Goal: Task Accomplishment & Management: Use online tool/utility

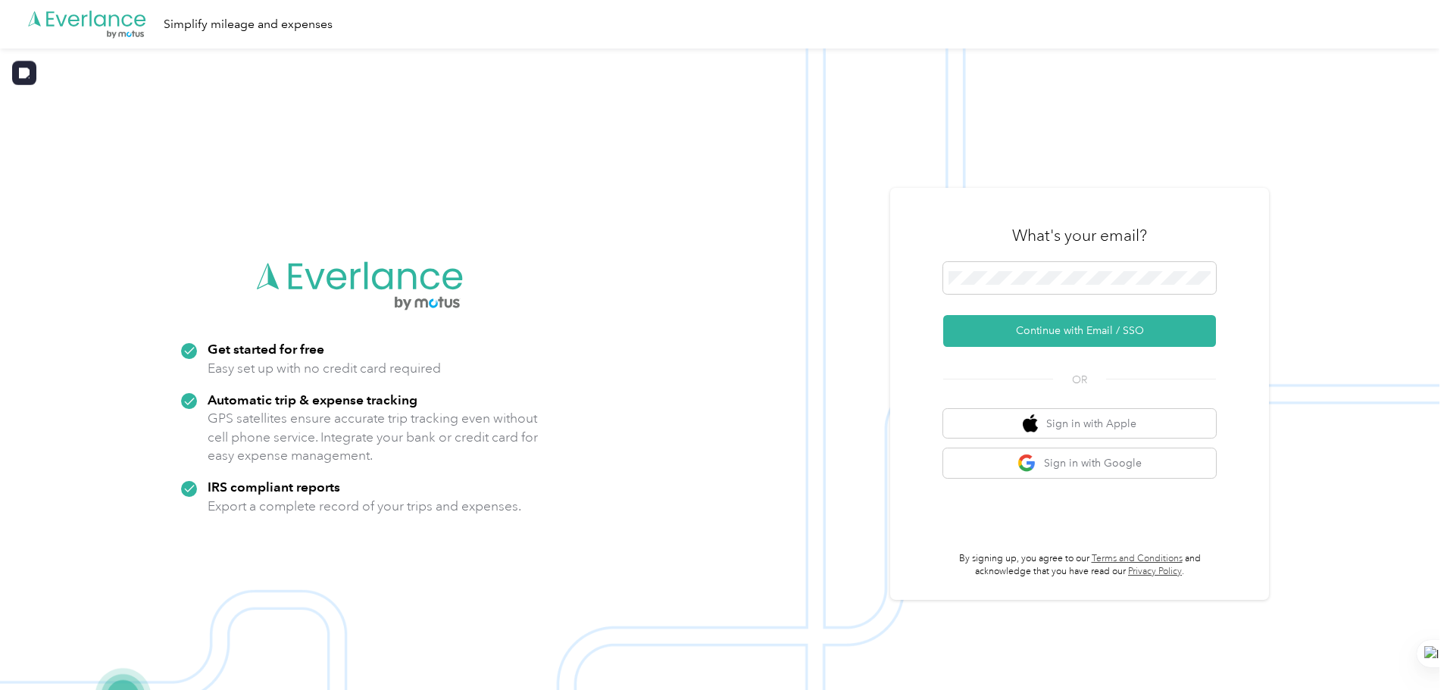
drag, startPoint x: 1096, startPoint y: 324, endPoint x: 1441, endPoint y: 279, distance: 348.6
click at [1096, 324] on button "Continue with Email / SSO" at bounding box center [1080, 331] width 273 height 32
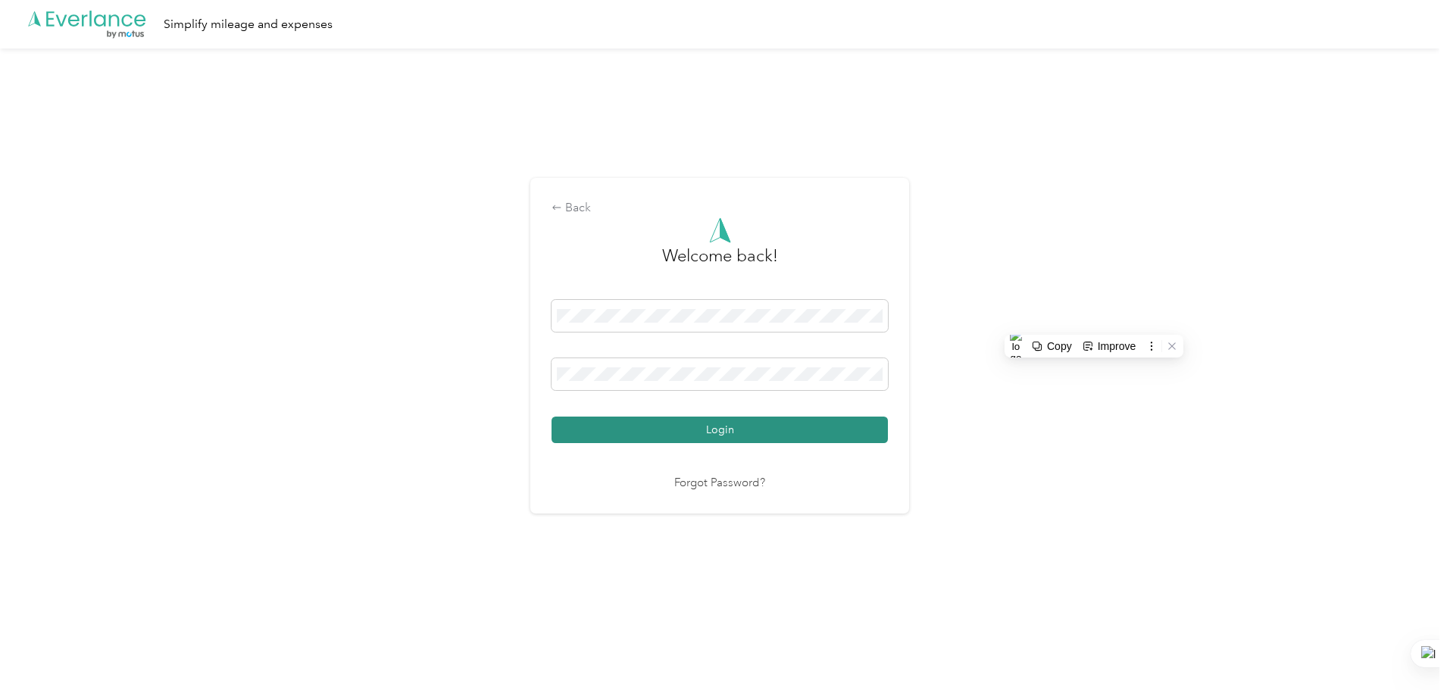
click at [726, 429] on button "Login" at bounding box center [720, 430] width 336 height 27
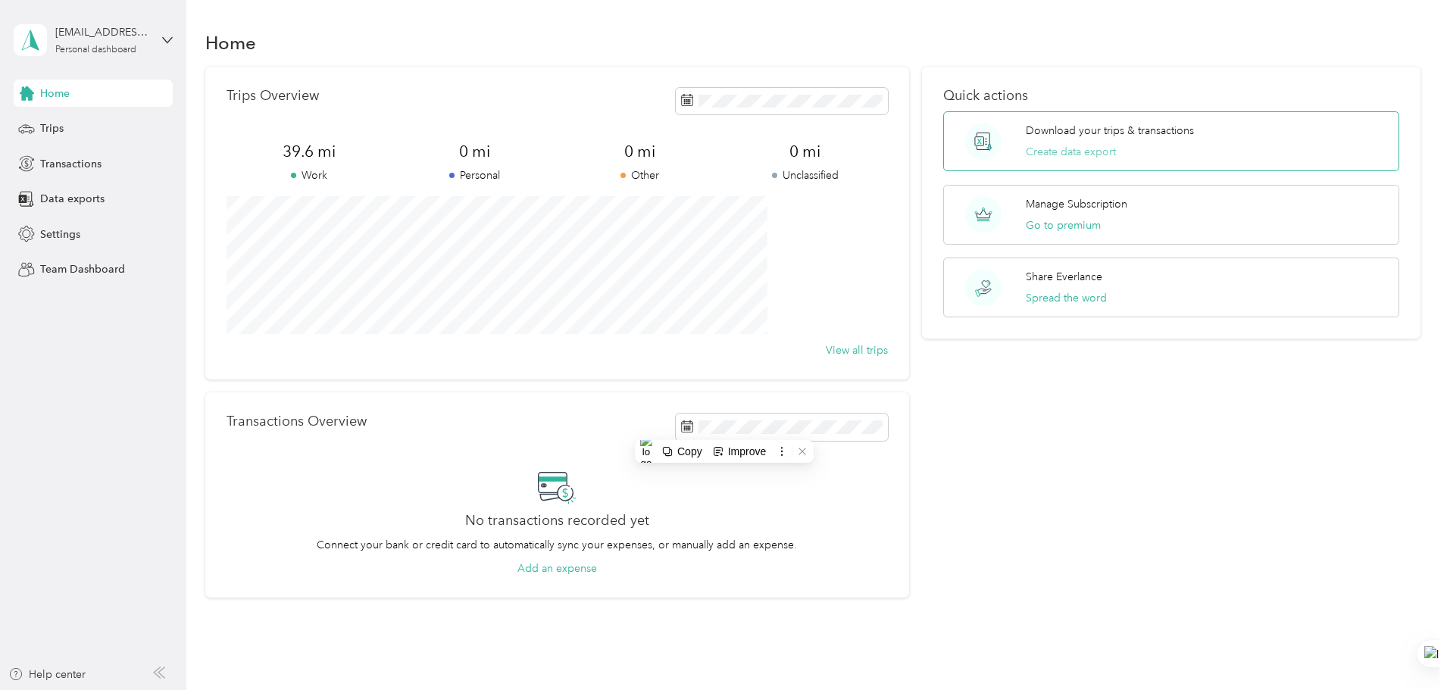
click at [1026, 151] on button "Create data export" at bounding box center [1071, 152] width 90 height 16
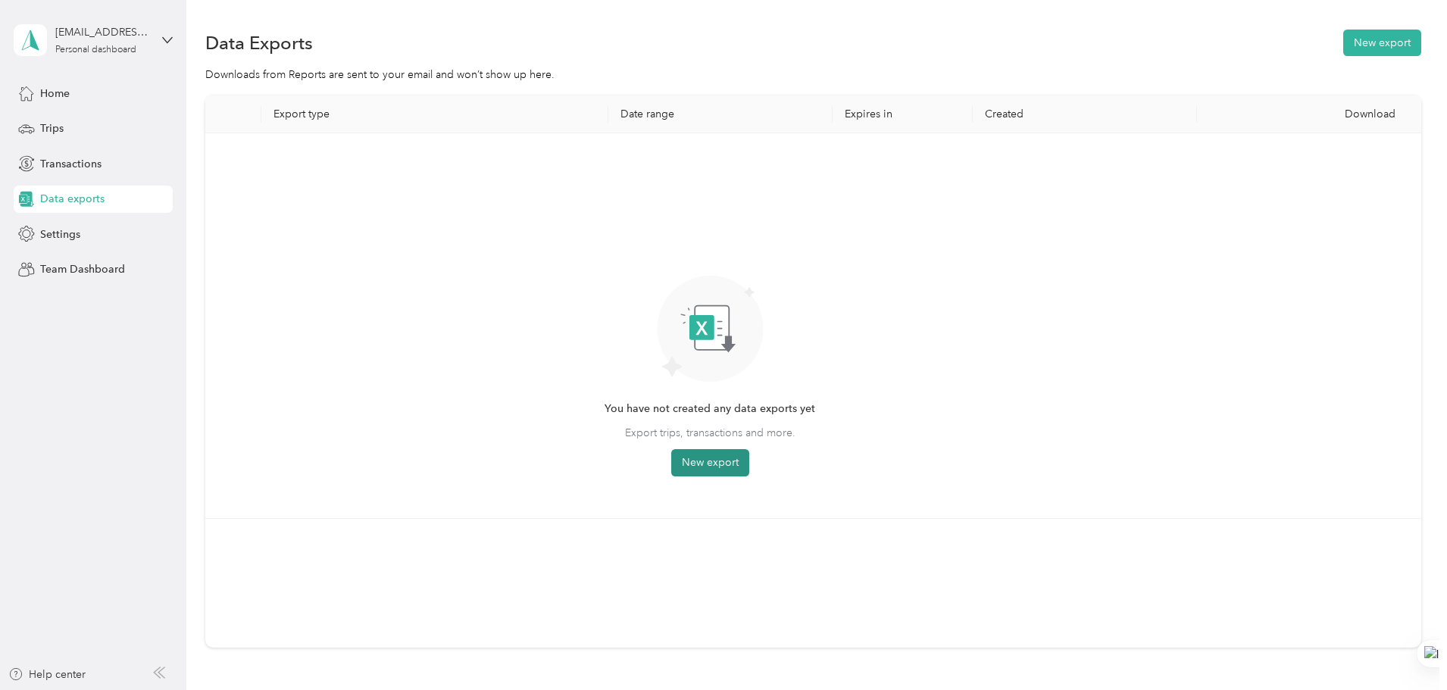
click at [750, 464] on button "New export" at bounding box center [710, 462] width 78 height 27
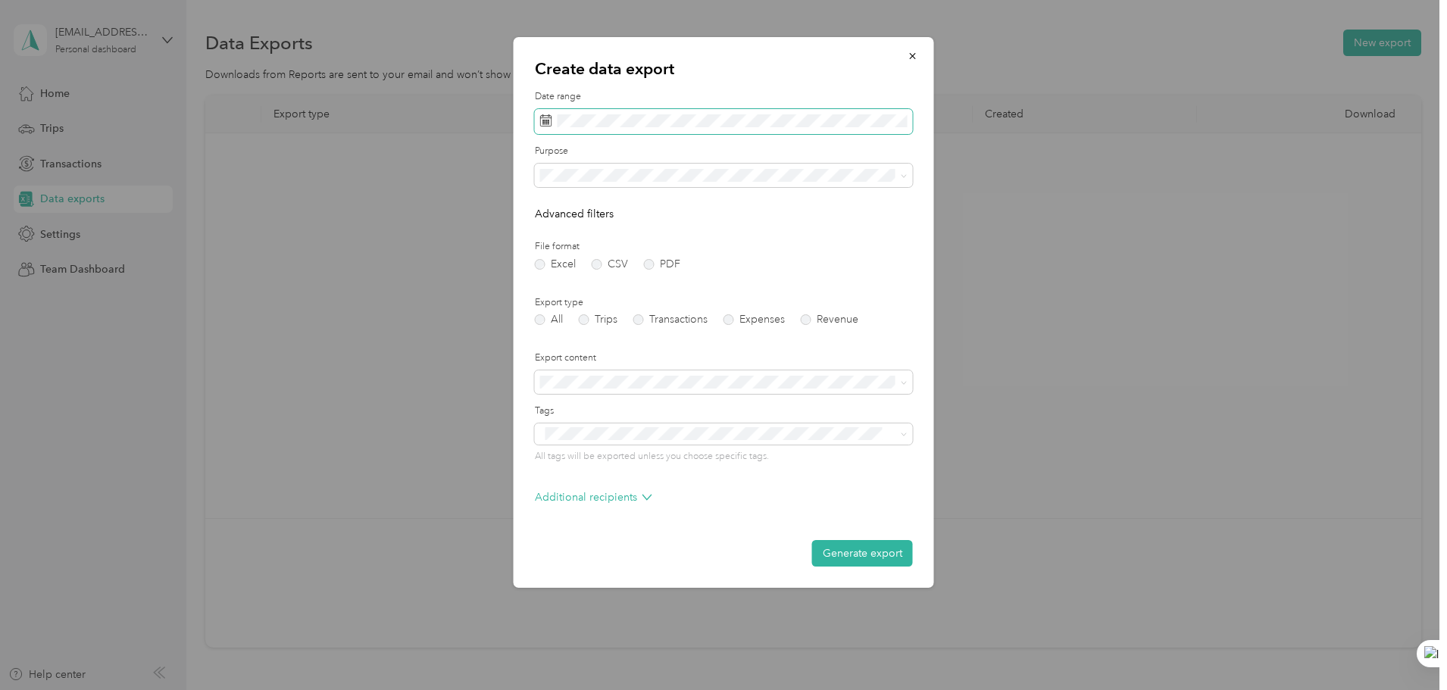
click at [552, 122] on icon at bounding box center [545, 120] width 11 height 11
click at [543, 119] on icon at bounding box center [546, 120] width 12 height 12
click at [559, 205] on icon at bounding box center [561, 208] width 15 height 15
click at [576, 261] on div "1" at bounding box center [575, 261] width 20 height 19
click at [596, 359] on div "30" at bounding box center [594, 356] width 20 height 19
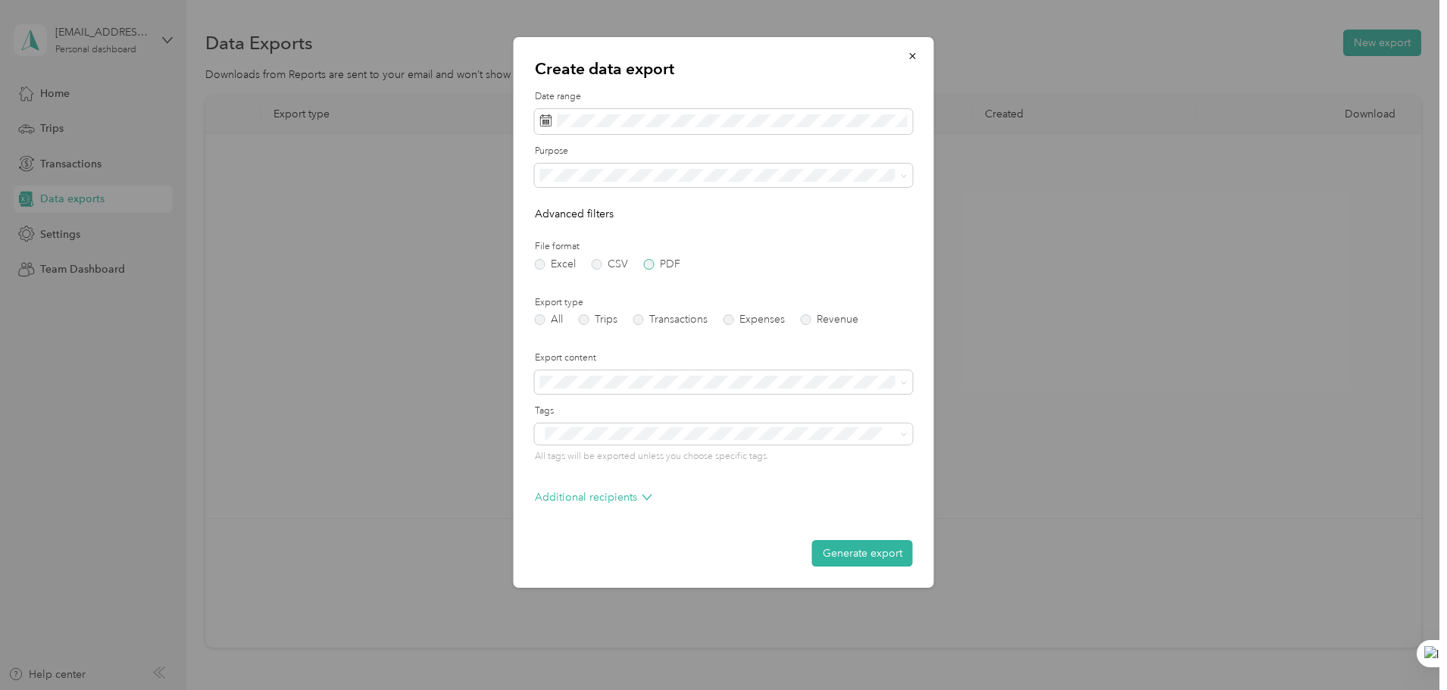
click at [654, 265] on label "PDF" at bounding box center [662, 264] width 36 height 11
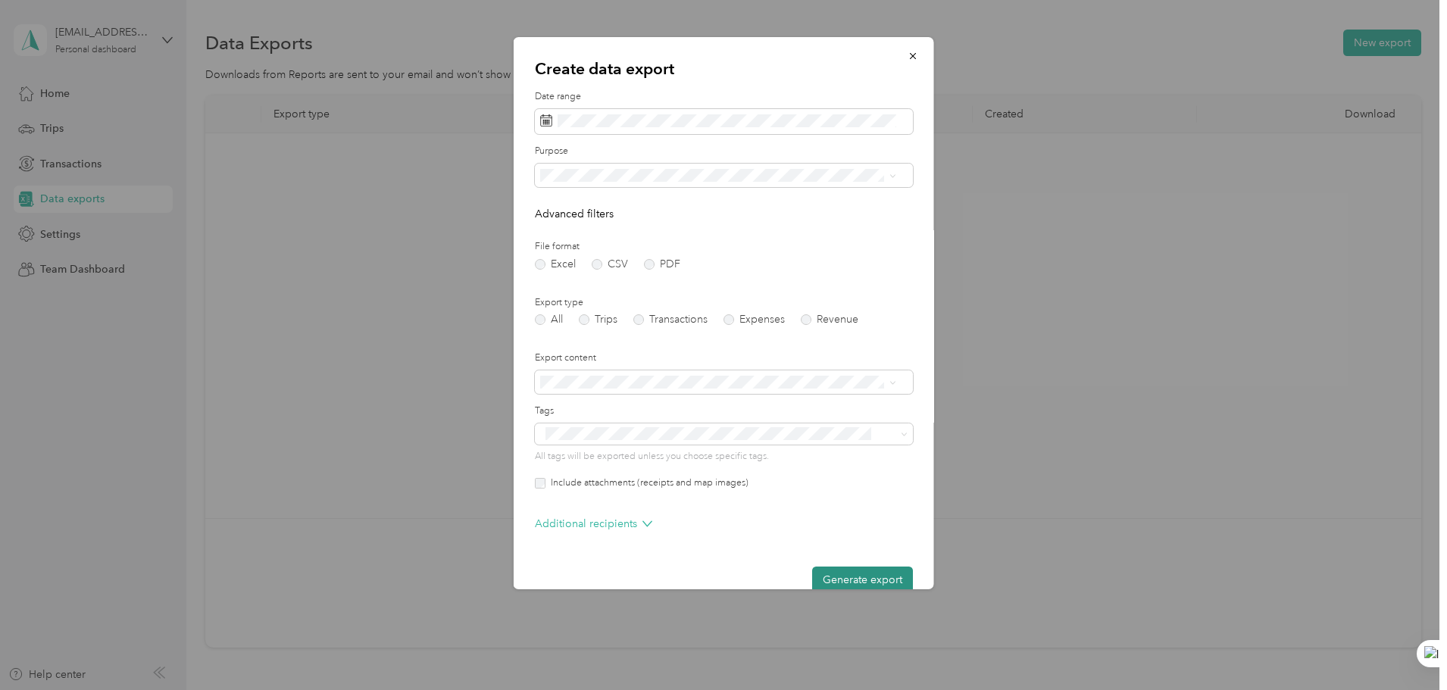
click at [821, 578] on button "Generate export" at bounding box center [862, 580] width 101 height 27
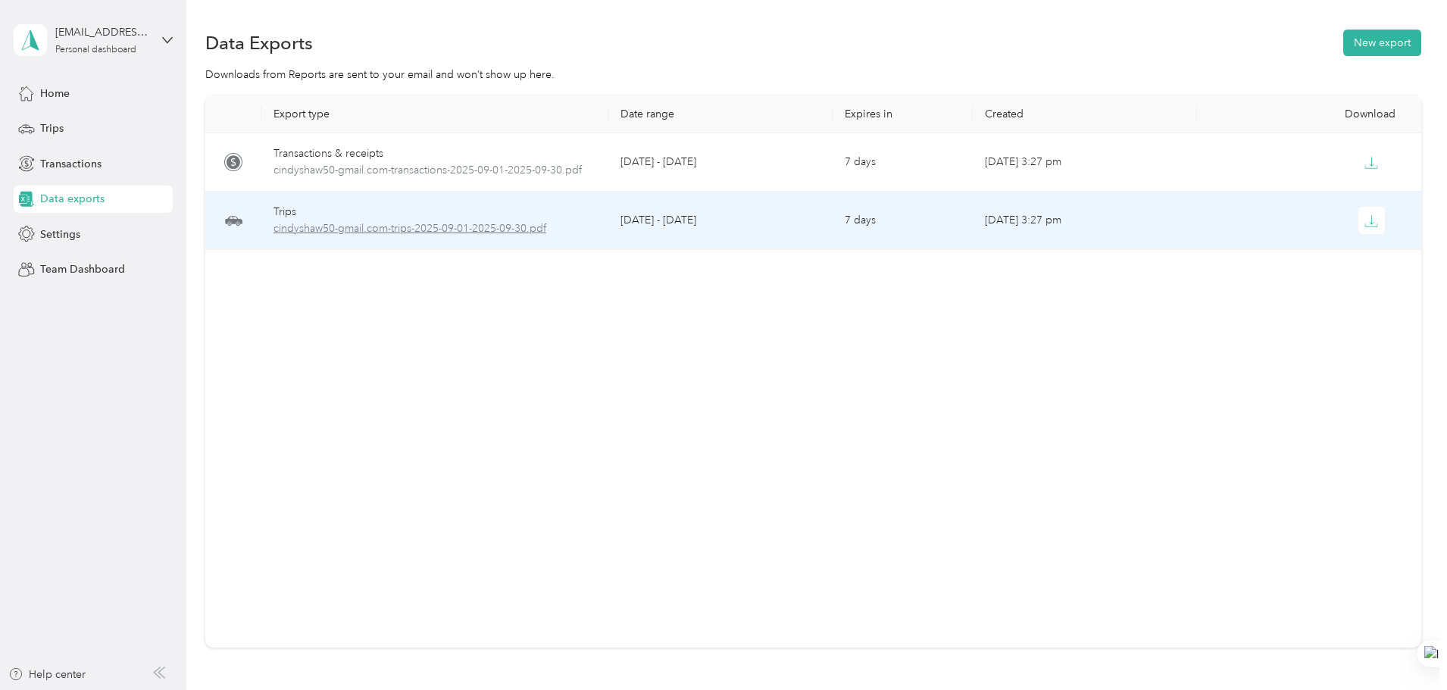
click at [448, 230] on span "cindyshaw50-gmail.com-trips-2025-09-01-2025-09-30.pdf" at bounding box center [435, 229] width 323 height 17
click at [1359, 226] on button "button" at bounding box center [1372, 220] width 27 height 27
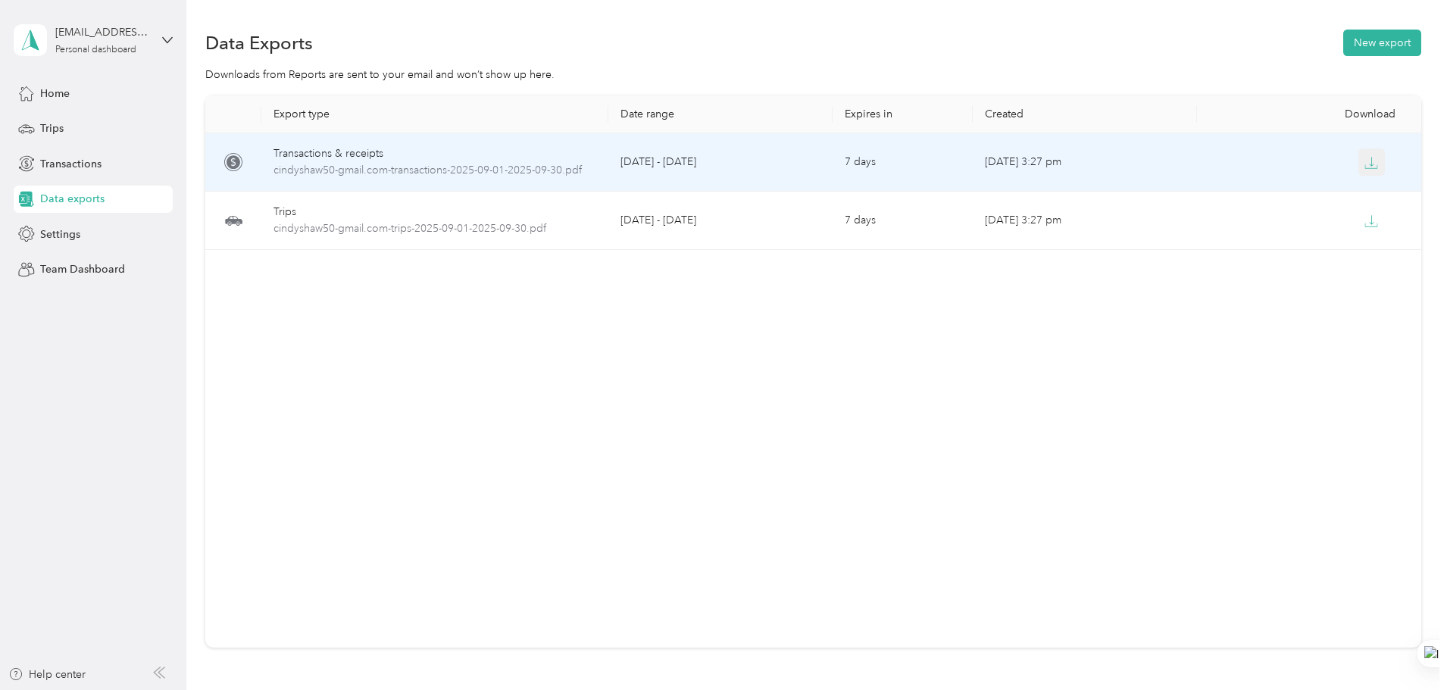
click at [1365, 163] on icon "button" at bounding box center [1372, 163] width 14 height 14
